Goal: Task Accomplishment & Management: Use online tool/utility

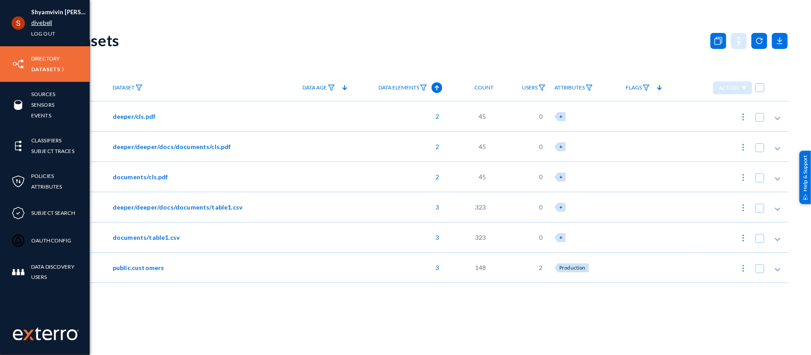
click at [45, 27] on link "divebell" at bounding box center [41, 23] width 21 height 10
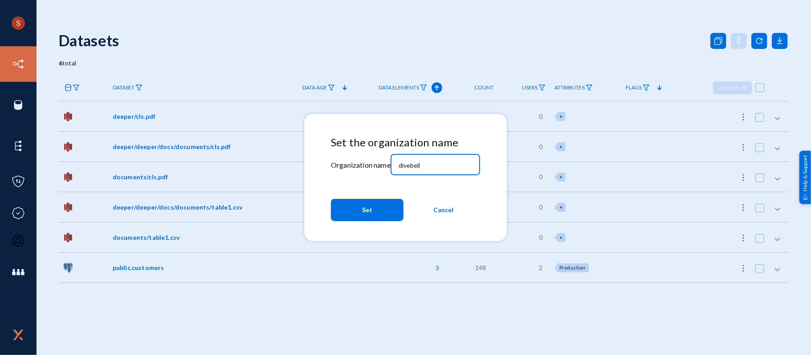
click at [434, 166] on input "divebell" at bounding box center [437, 166] width 77 height 8
type input "tandl"
click at [391, 211] on button "Set" at bounding box center [367, 210] width 73 height 22
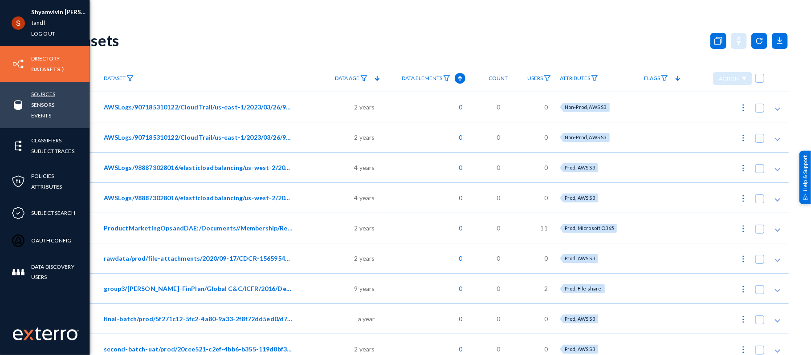
click at [45, 98] on link "Sources" at bounding box center [43, 94] width 24 height 10
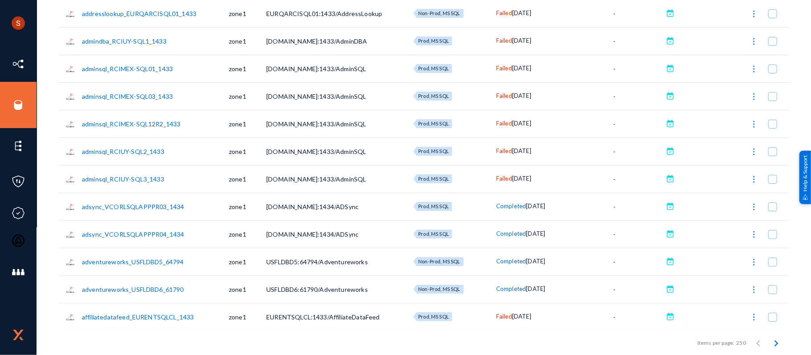
scroll to position [438, 0]
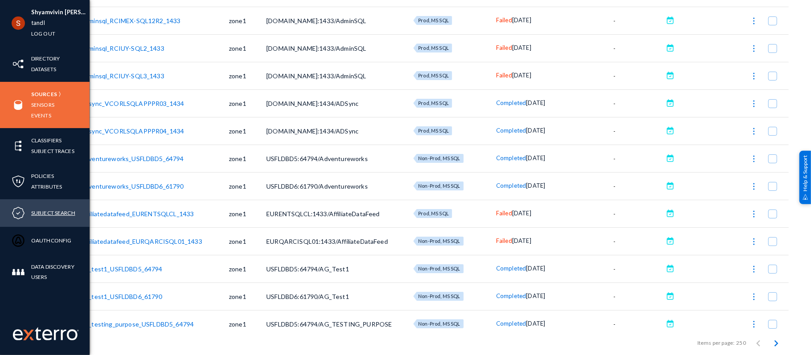
click at [66, 215] on link "Subject Search" at bounding box center [53, 213] width 44 height 10
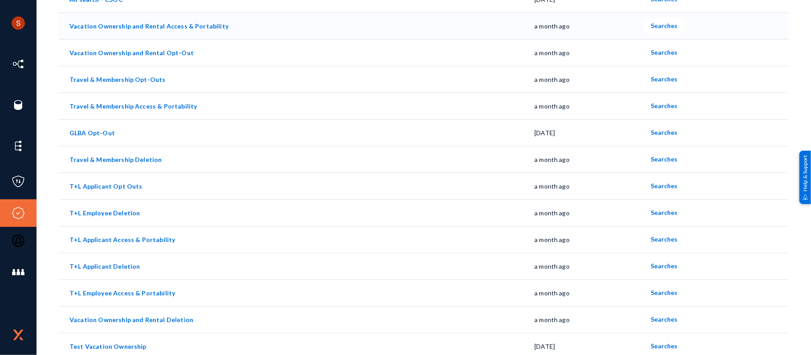
scroll to position [263, 0]
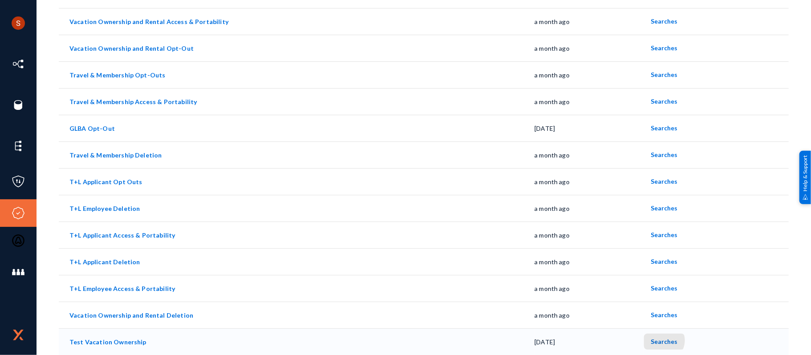
click at [659, 341] on span "Searches" at bounding box center [664, 342] width 27 height 8
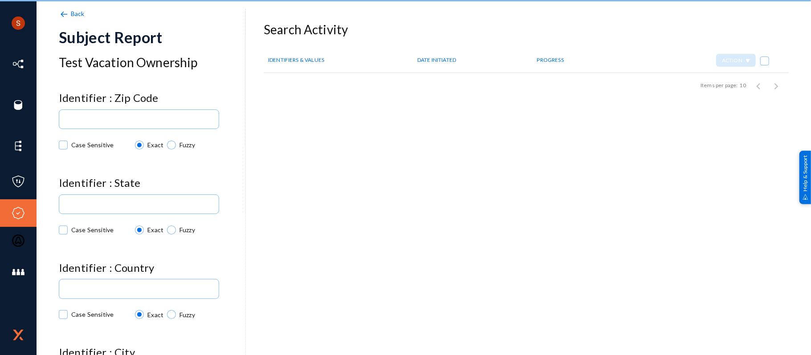
checkbox input "true"
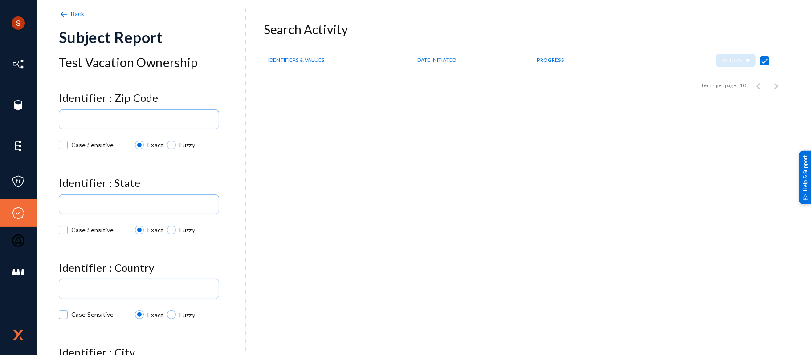
click at [61, 6] on div "Shyamvivin Vincent Francis Joseph tandl Log out Directory Datasets Sources Sens…" at bounding box center [405, 177] width 811 height 355
click at [62, 9] on img at bounding box center [64, 14] width 10 height 10
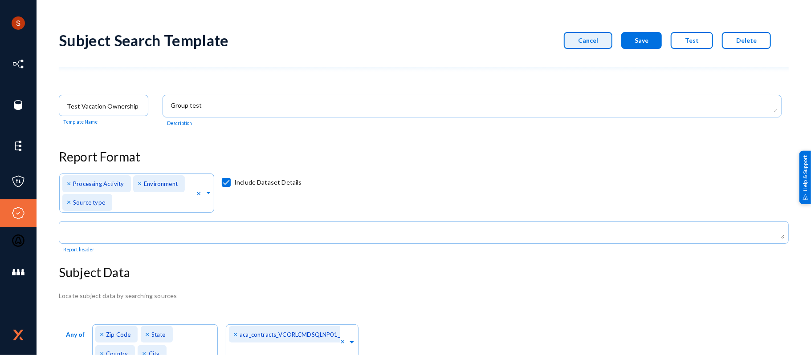
click at [598, 40] on span "Cancel" at bounding box center [588, 41] width 20 height 8
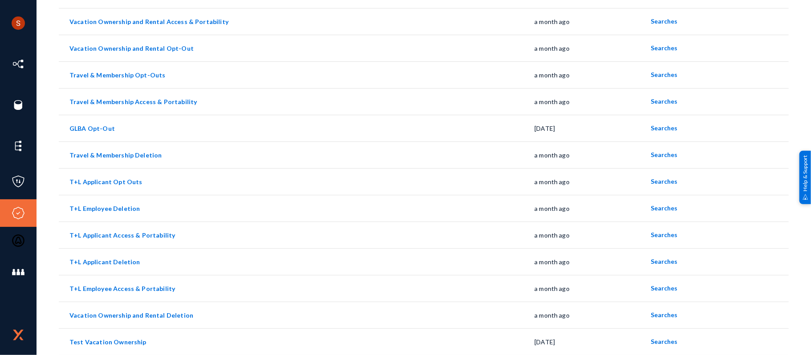
scroll to position [234, 0]
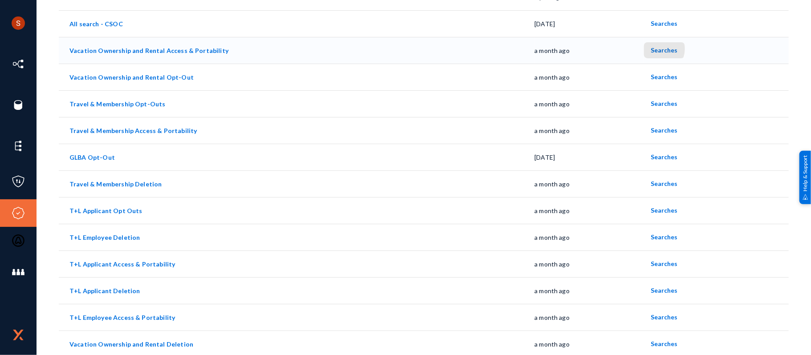
click at [654, 49] on span "Searches" at bounding box center [664, 50] width 27 height 8
